Goal: Task Accomplishment & Management: Manage account settings

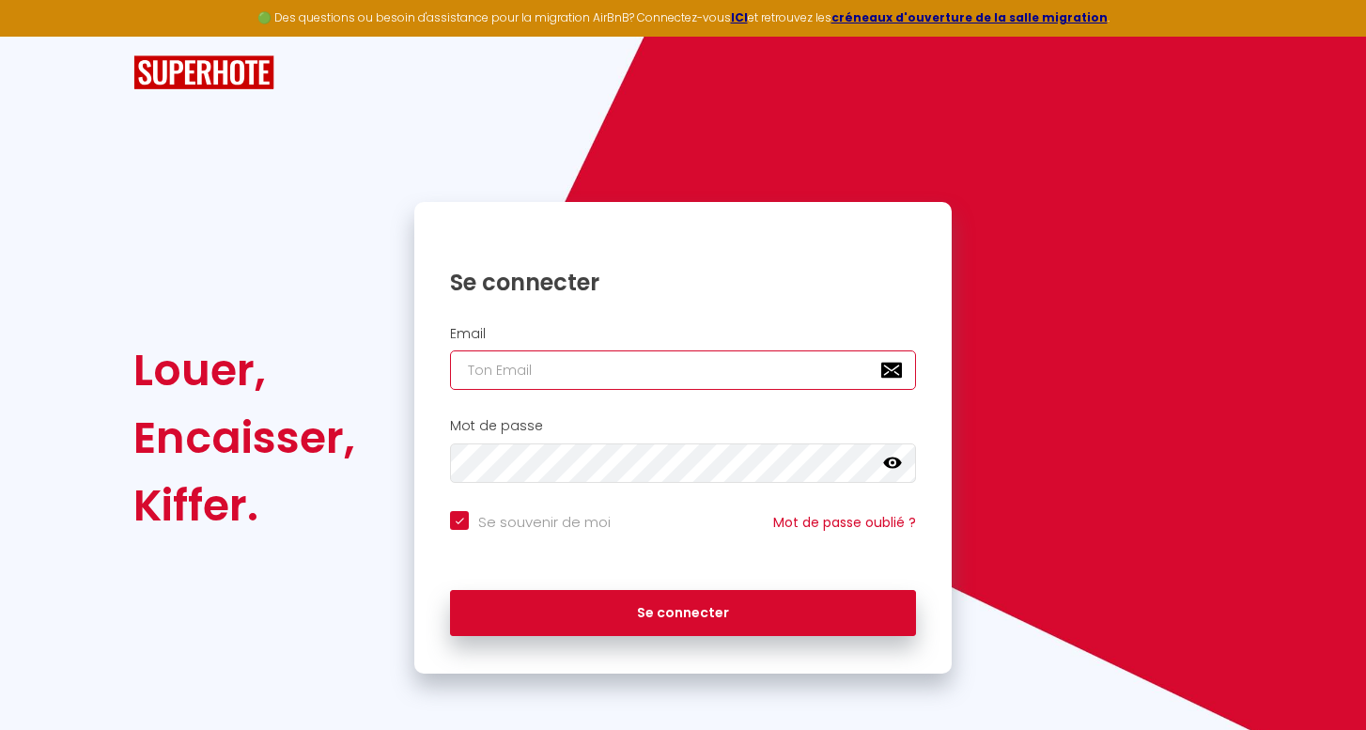
type input "[EMAIL_ADDRESS][DOMAIN_NAME]"
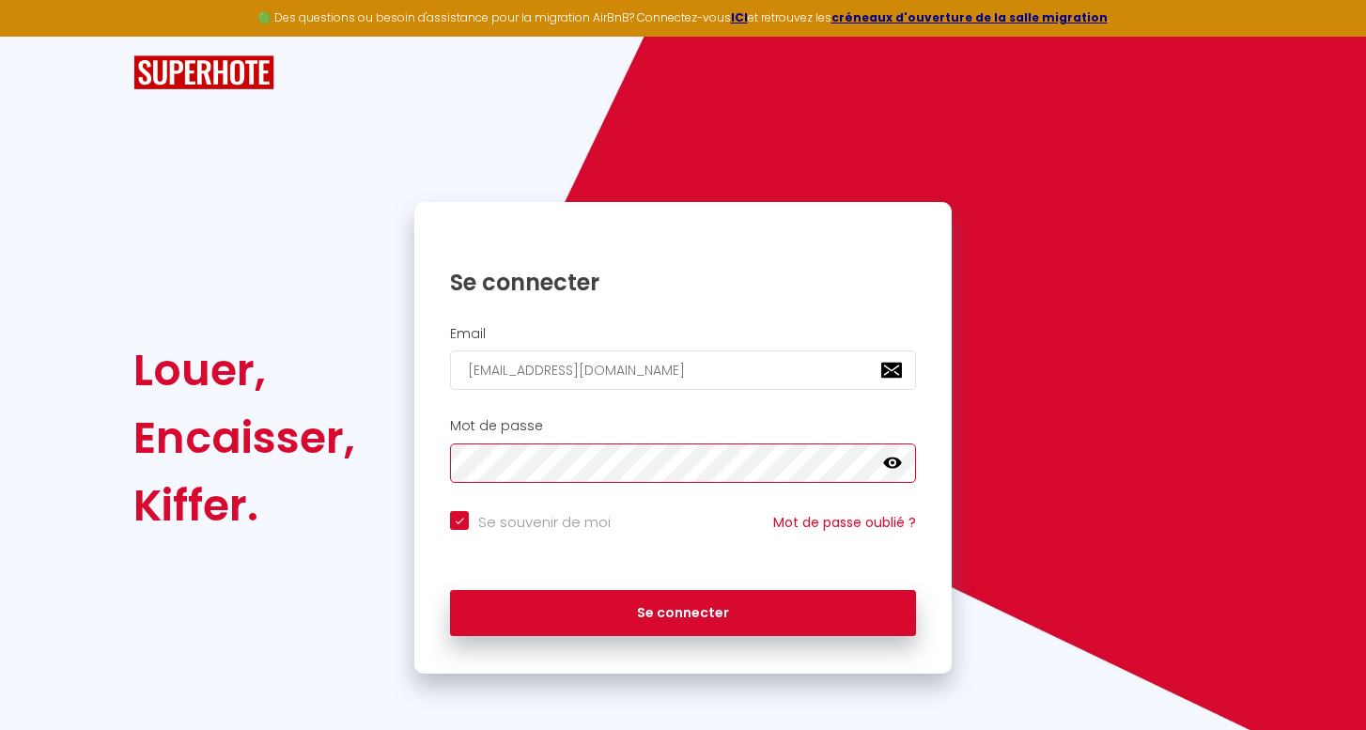
click at [683, 610] on button "Se connecter" at bounding box center [683, 613] width 466 height 47
checkbox input "true"
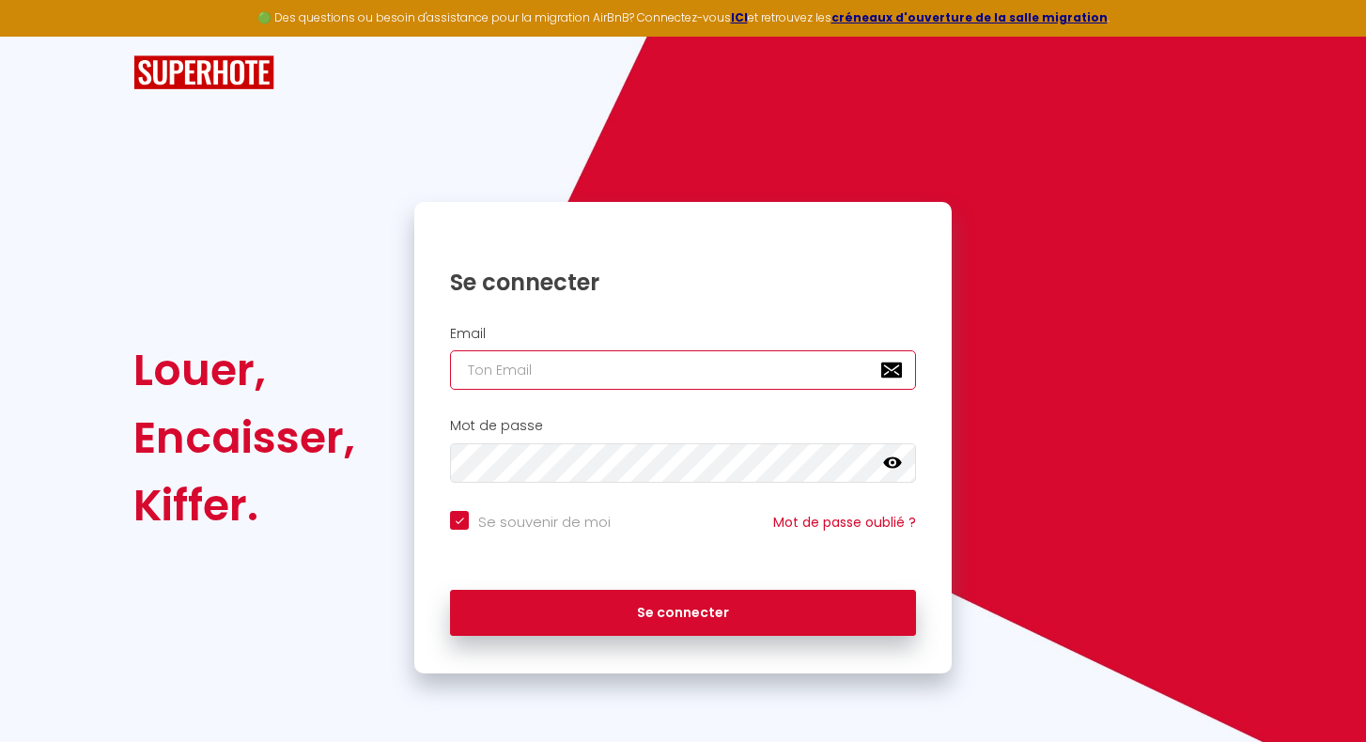
type input "[PERSON_NAME][EMAIL_ADDRESS][DOMAIN_NAME]"
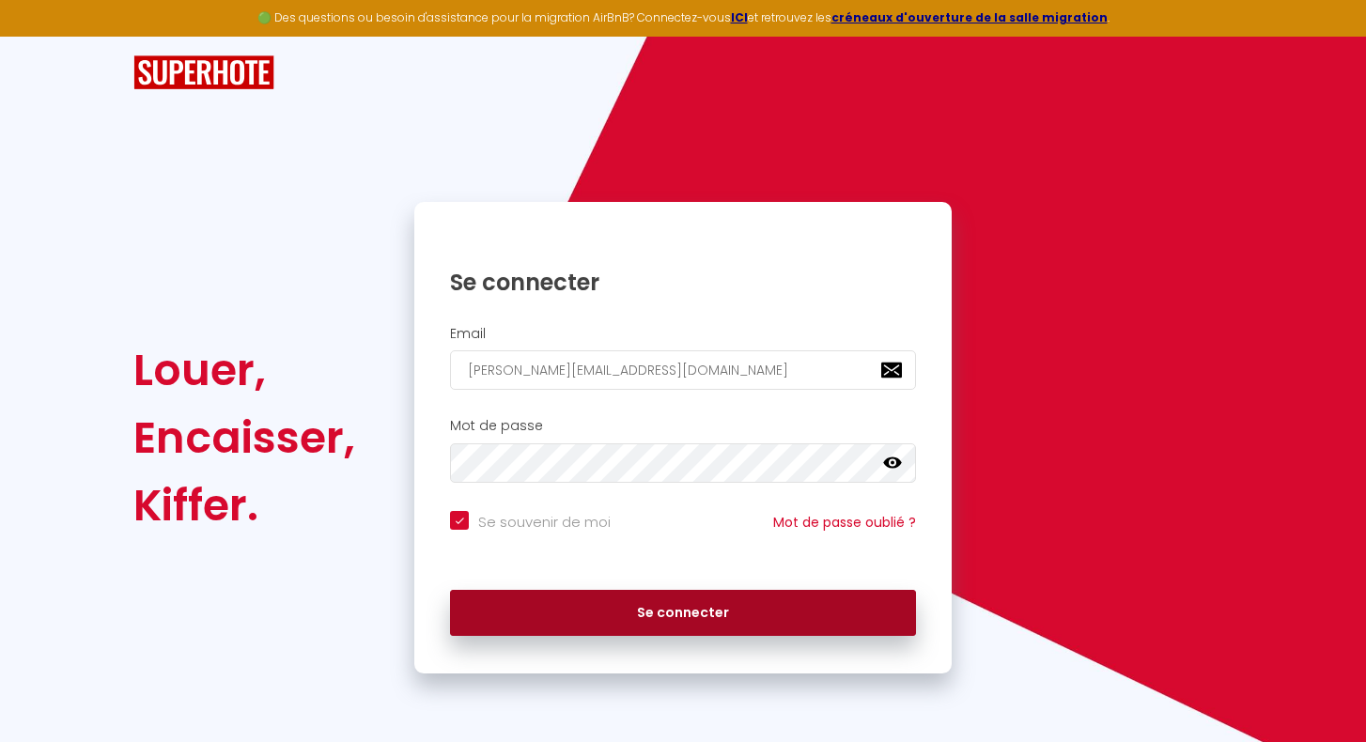
click at [609, 612] on button "Se connecter" at bounding box center [683, 613] width 466 height 47
checkbox input "true"
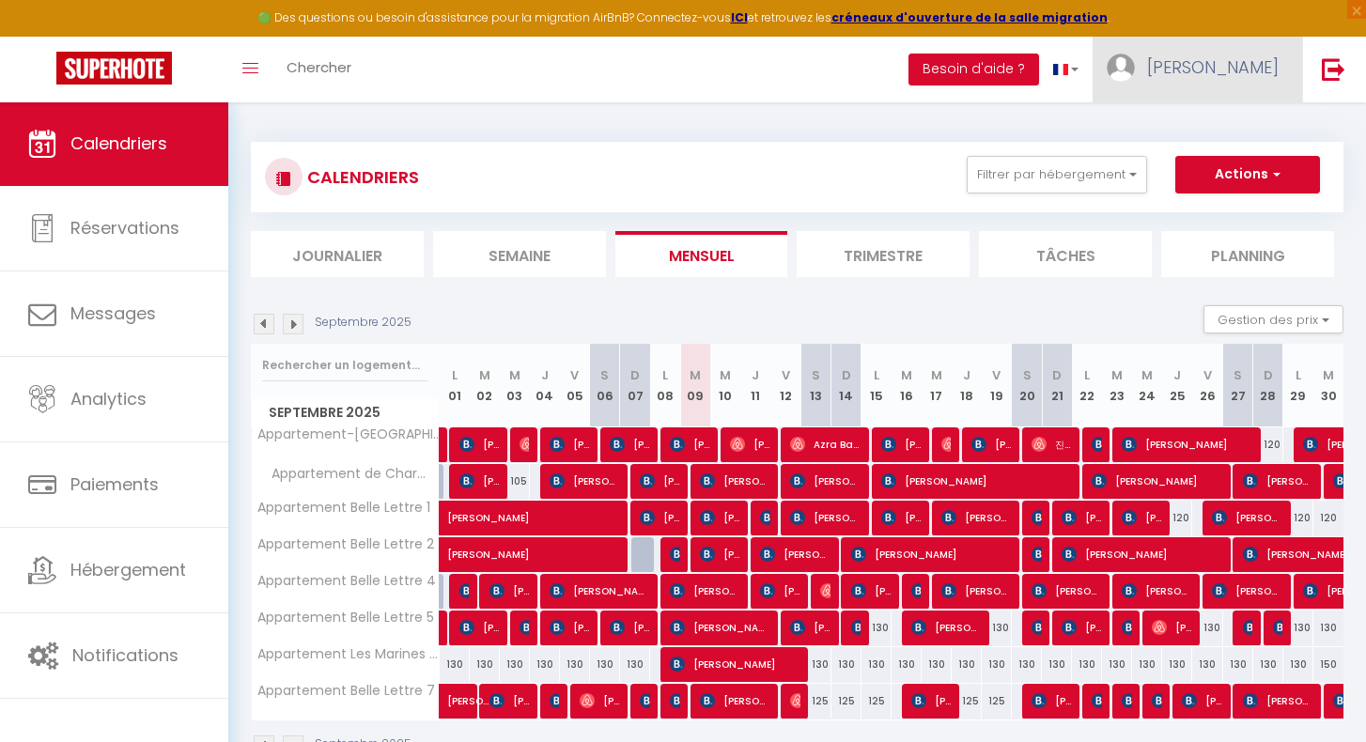
click at [1237, 73] on span "[PERSON_NAME]" at bounding box center [1213, 66] width 132 height 23
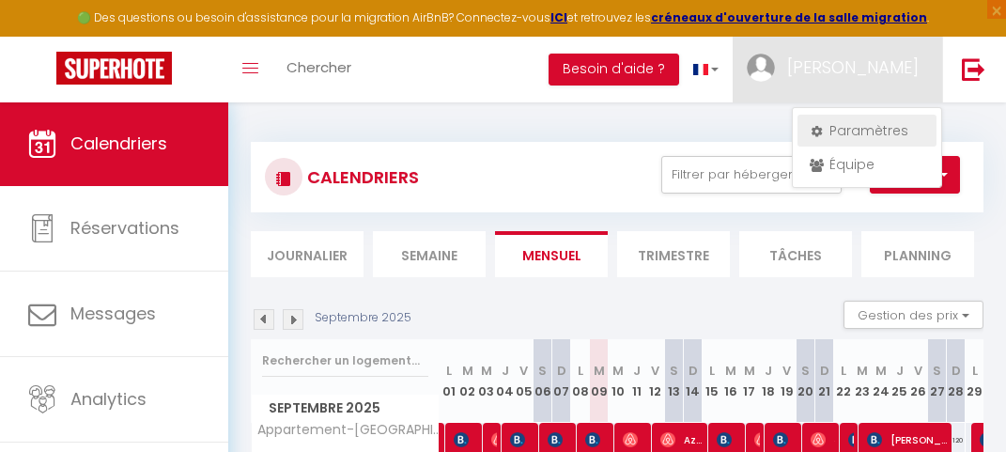
click at [851, 131] on link "Paramètres" at bounding box center [867, 131] width 139 height 32
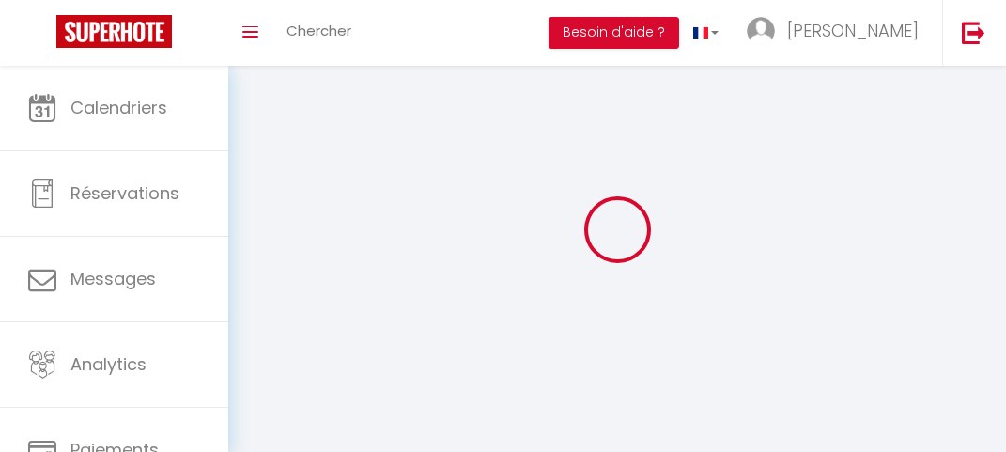
select select
type input "[PERSON_NAME]"
type input "0614824513"
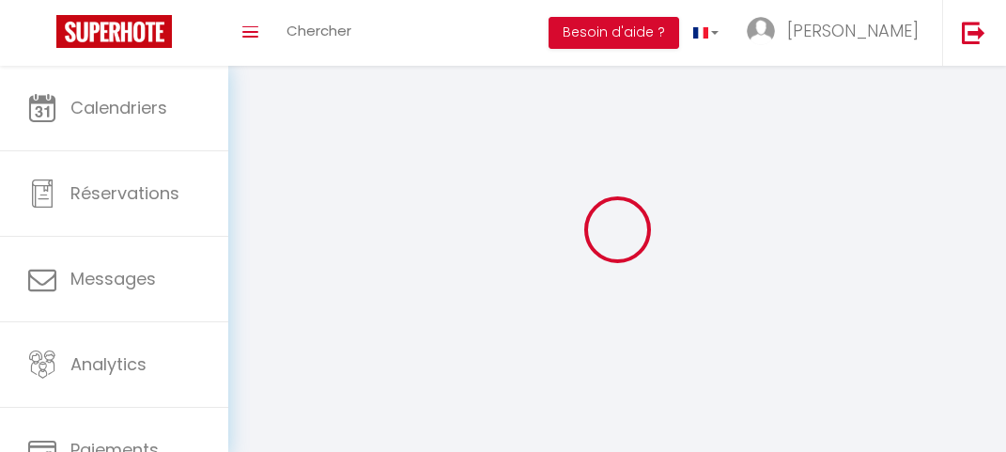
type input "31 domaine de cabri"
type input "13100"
type input "Le Tholonet"
type input "bai6reD8e6GJ9dwc8LSq4ZQn4"
type input "LbTwX0PcNOifU1O38LpKXbPh7"
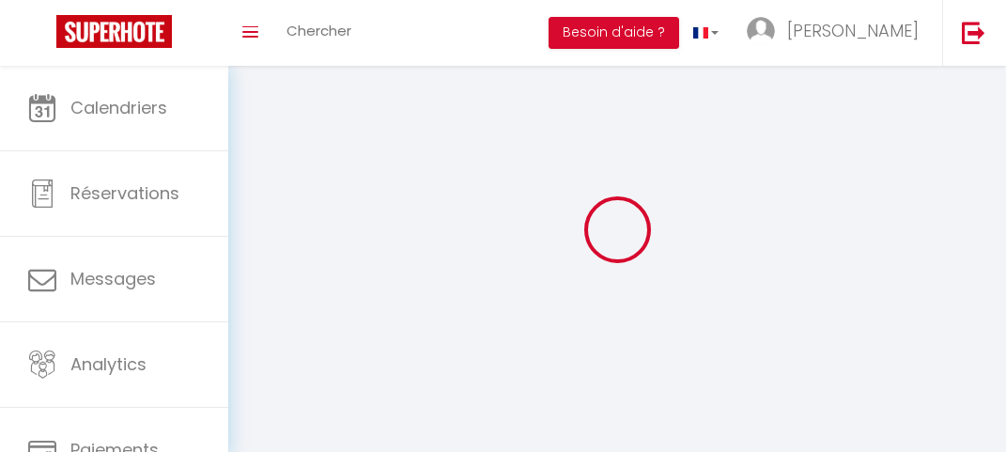
type input "[URL][DOMAIN_NAME]"
select select "28"
select select "fr"
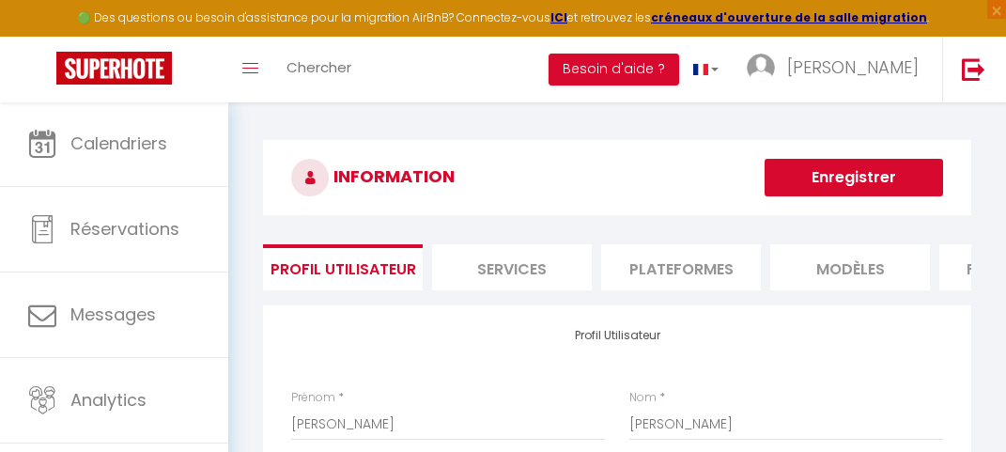
click at [672, 266] on li "Plateformes" at bounding box center [681, 267] width 160 height 46
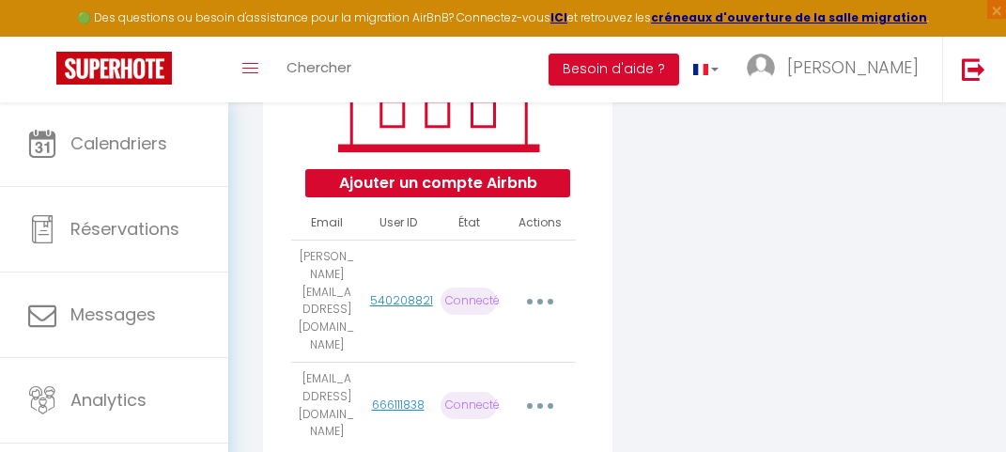
scroll to position [328, 0]
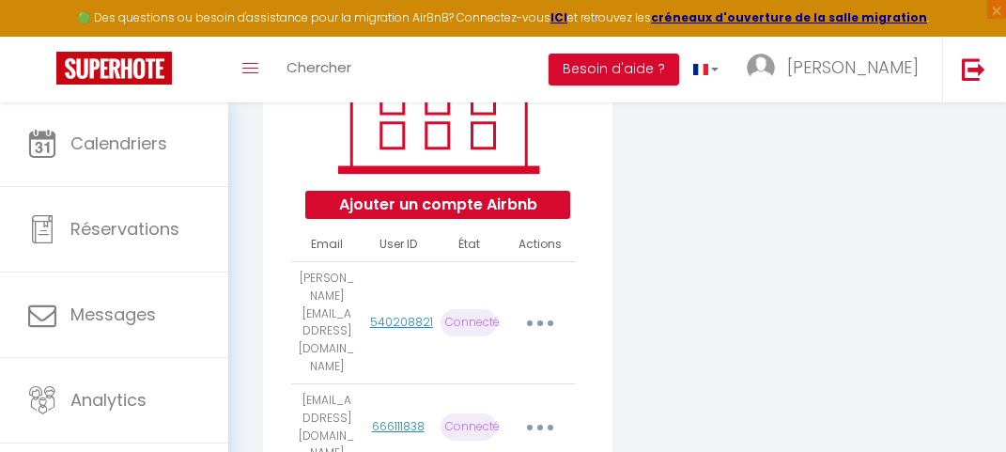
click at [480, 205] on button "Ajouter un compte Airbnb" at bounding box center [437, 205] width 264 height 28
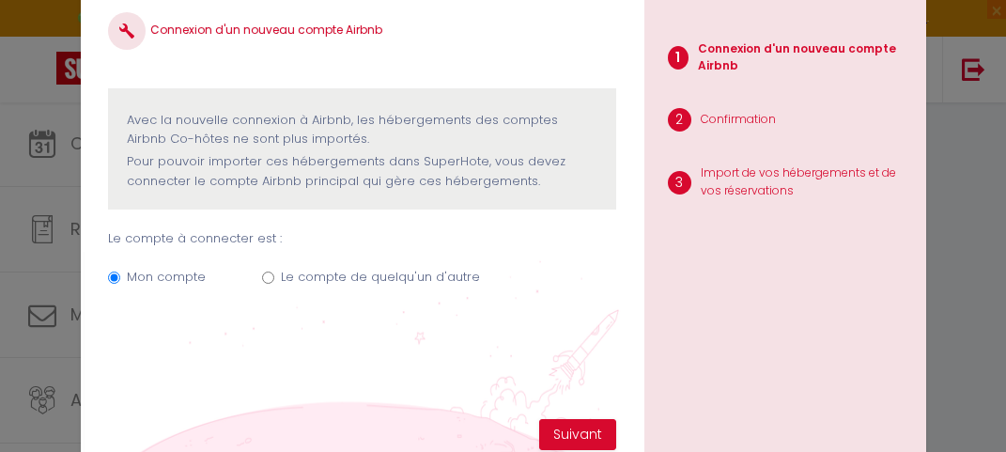
click at [267, 273] on input "Le compte de quelqu'un d'autre" at bounding box center [268, 277] width 12 height 12
radio input "true"
radio input "false"
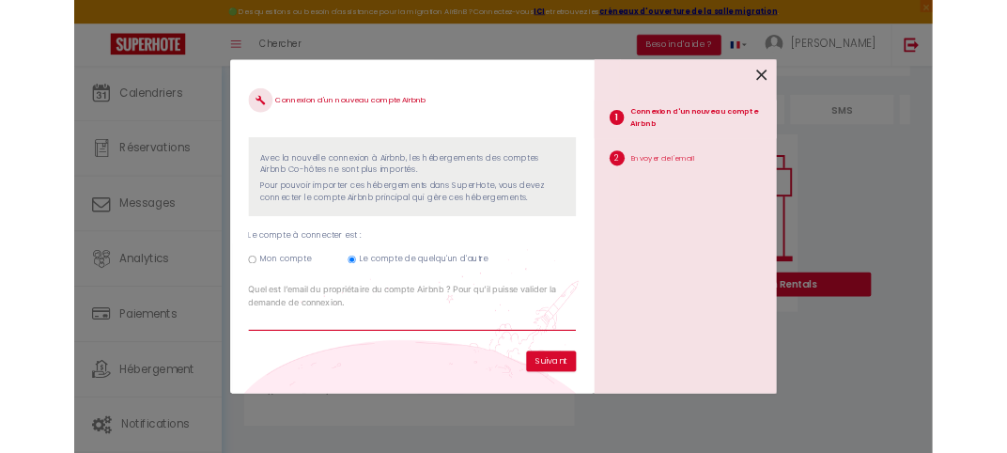
scroll to position [0, 0]
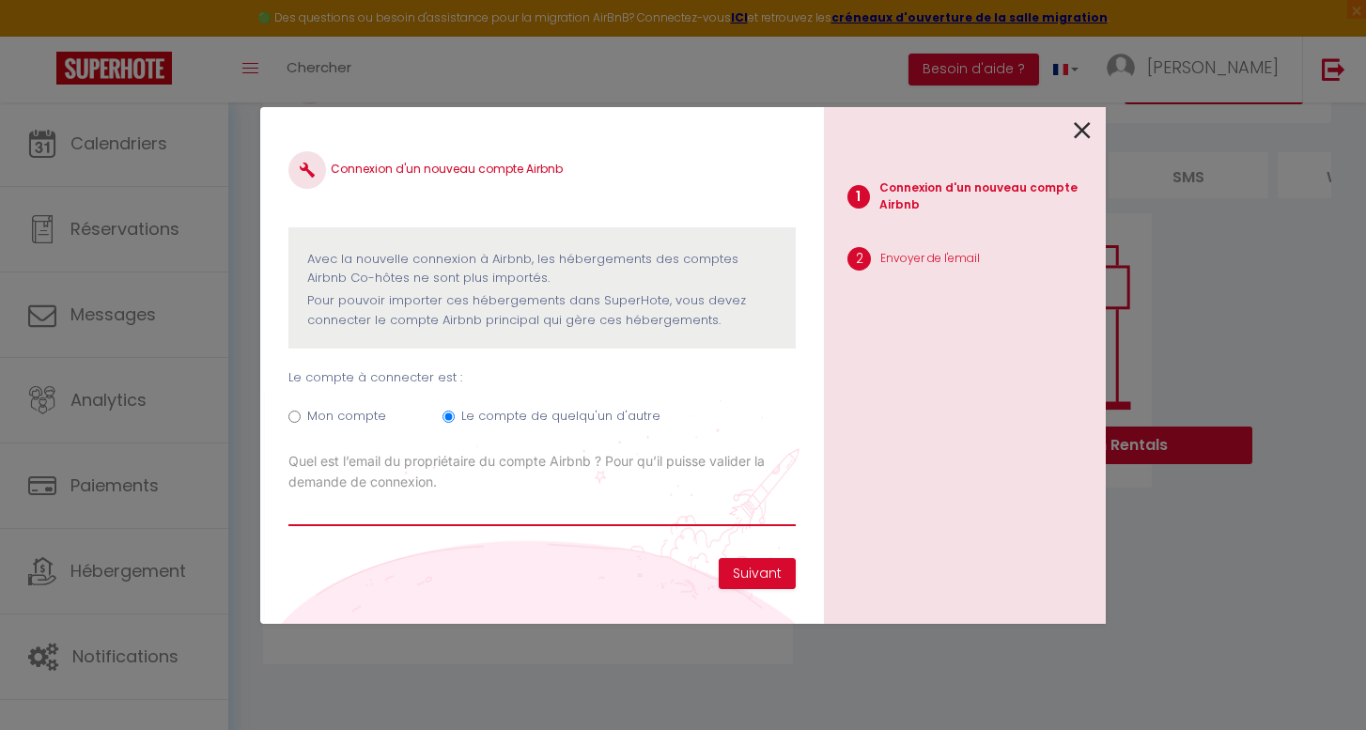
click at [772, 499] on input "Email connexion Airbnb" at bounding box center [541, 509] width 507 height 34
type input "[EMAIL_ADDRESS][DOMAIN_NAME]"
click at [768, 577] on button "Suivant" at bounding box center [757, 574] width 77 height 32
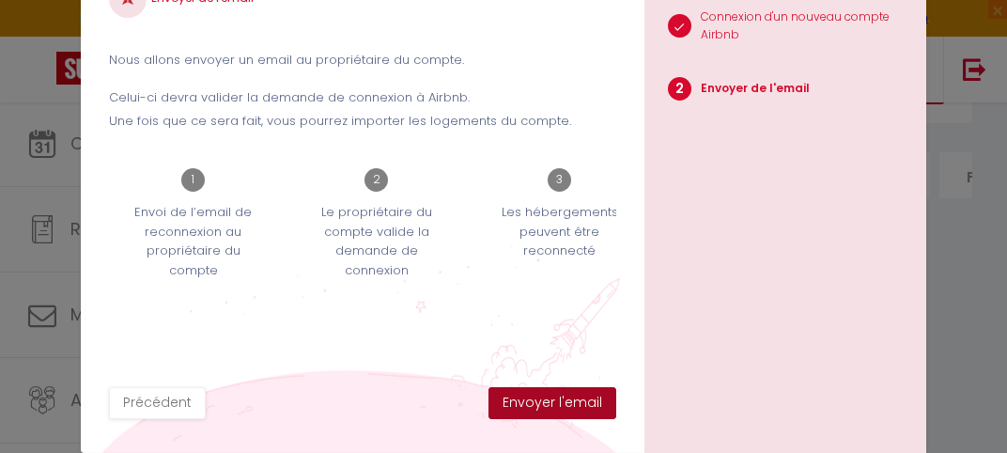
scroll to position [32, 0]
click at [542, 406] on button "Envoyer l'email" at bounding box center [552, 403] width 128 height 32
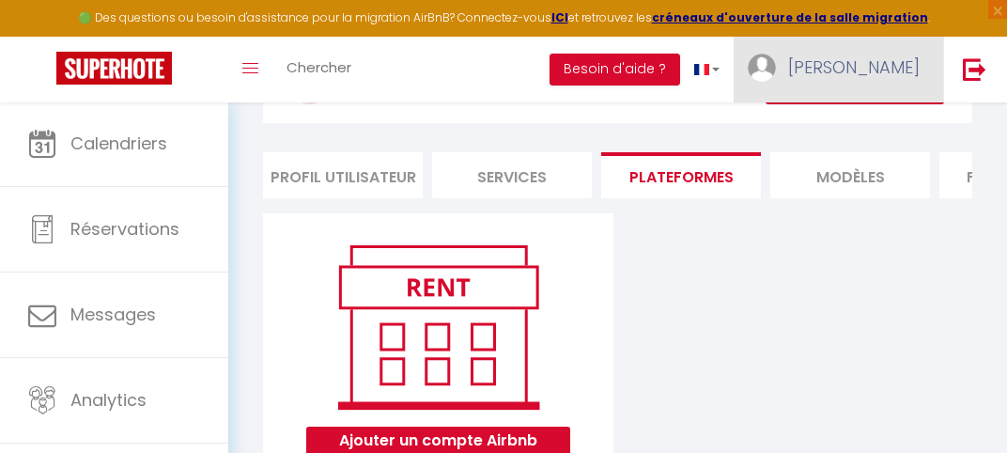
click at [776, 74] on img at bounding box center [762, 68] width 28 height 28
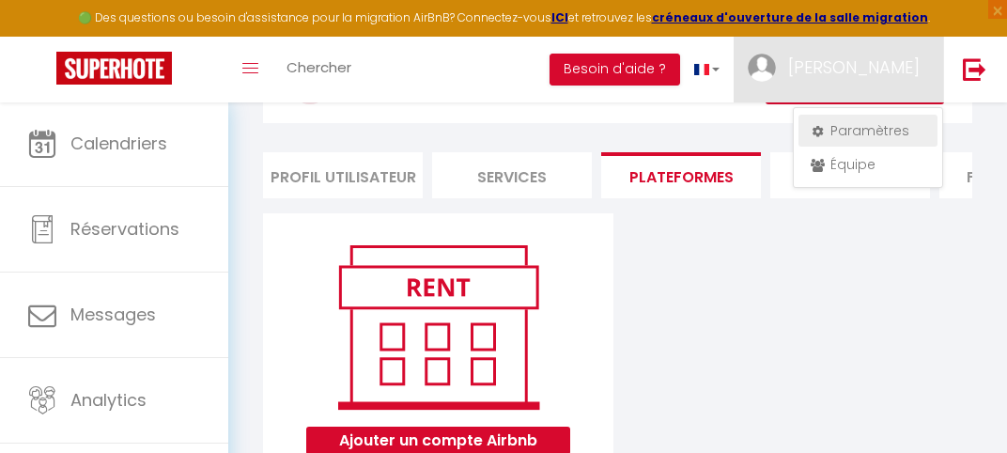
click at [844, 136] on link "Paramètres" at bounding box center [868, 131] width 139 height 32
click at [654, 178] on li "Plateformes" at bounding box center [681, 175] width 160 height 46
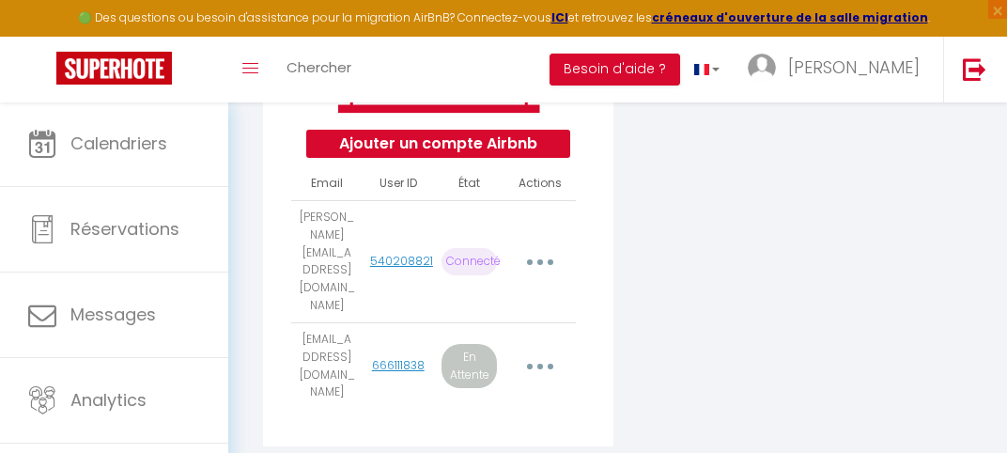
scroll to position [386, 0]
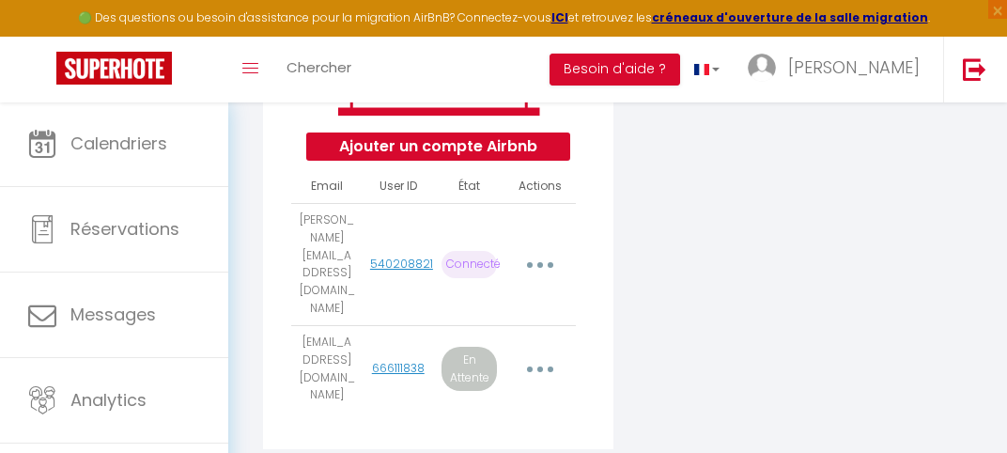
click at [542, 366] on icon "button" at bounding box center [540, 369] width 6 height 6
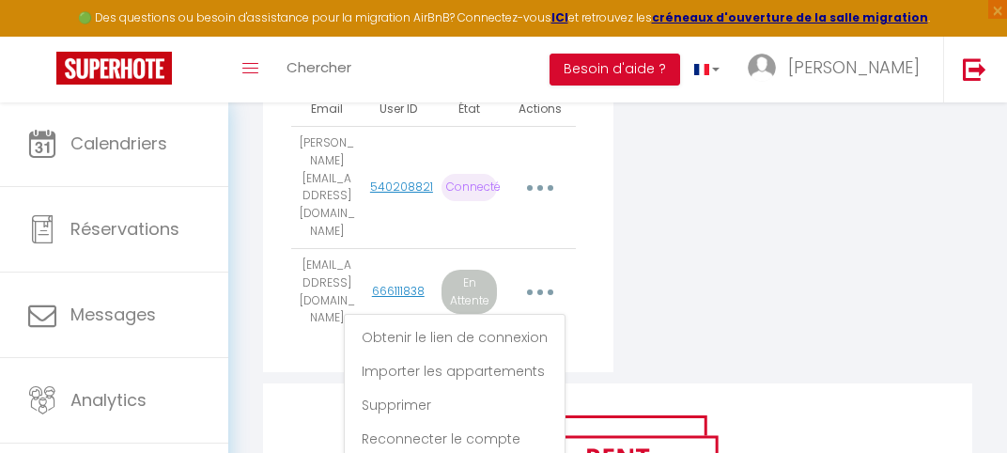
scroll to position [464, 0]
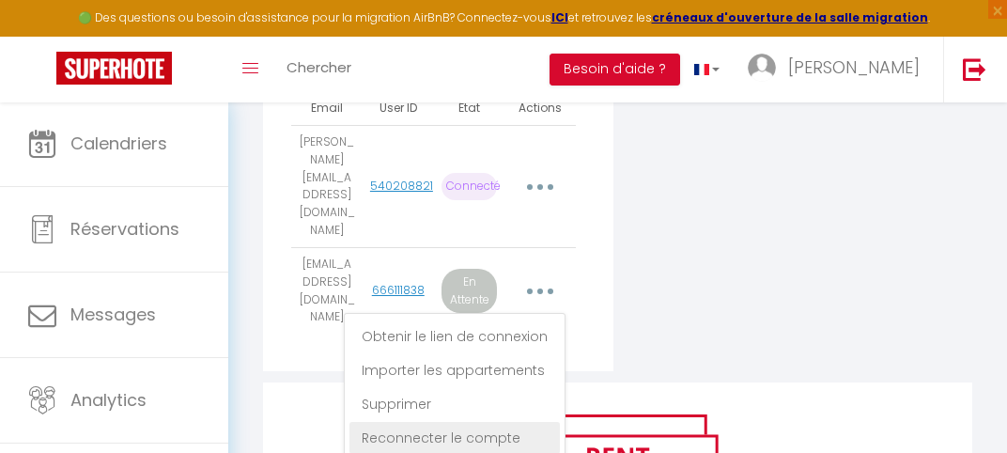
click at [507, 422] on link "Reconnecter le compte" at bounding box center [454, 438] width 210 height 32
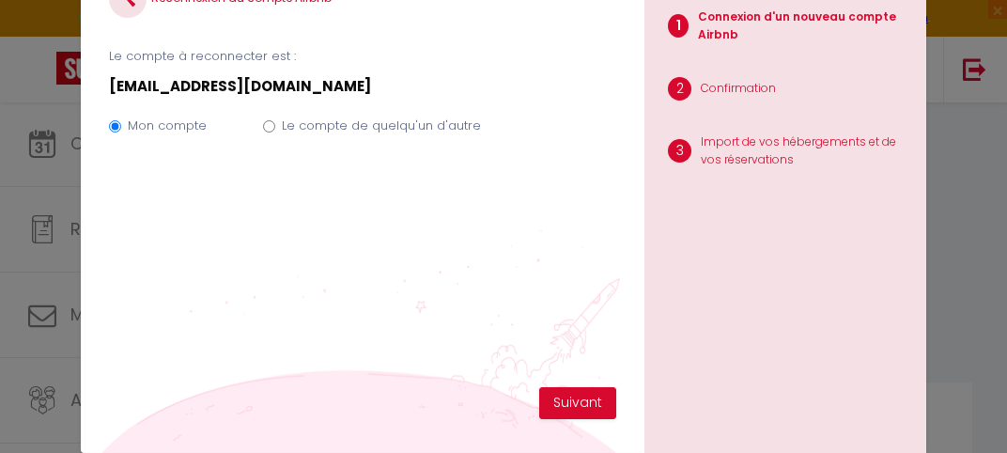
scroll to position [32, 0]
click at [566, 395] on button "Suivant" at bounding box center [577, 403] width 77 height 32
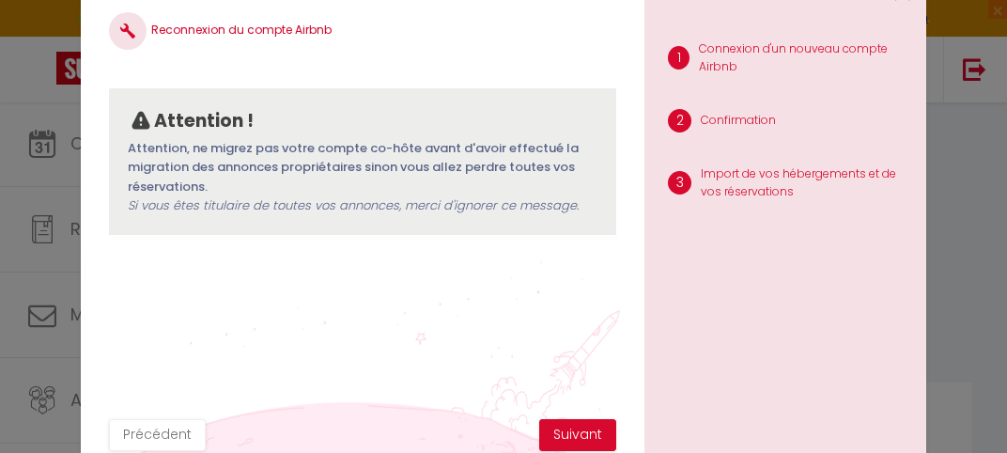
scroll to position [0, 0]
click at [161, 435] on button "Précédent" at bounding box center [157, 435] width 97 height 32
